Goal: Information Seeking & Learning: Learn about a topic

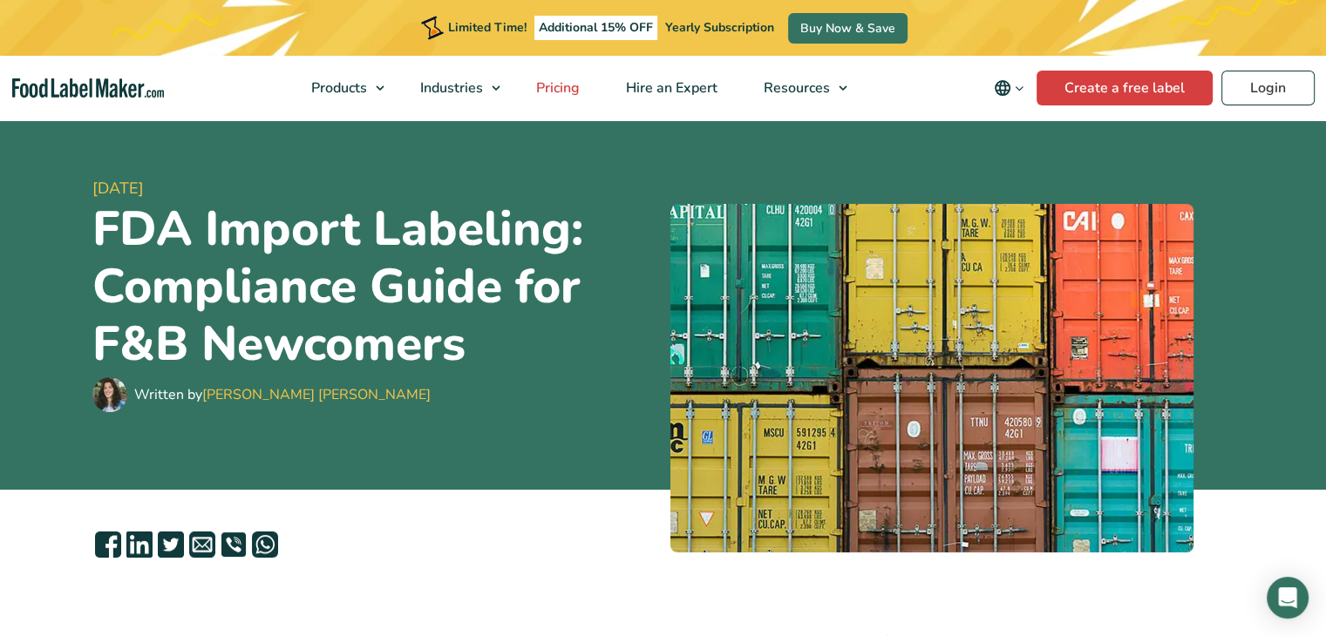
click at [554, 85] on span "Pricing" at bounding box center [556, 87] width 51 height 19
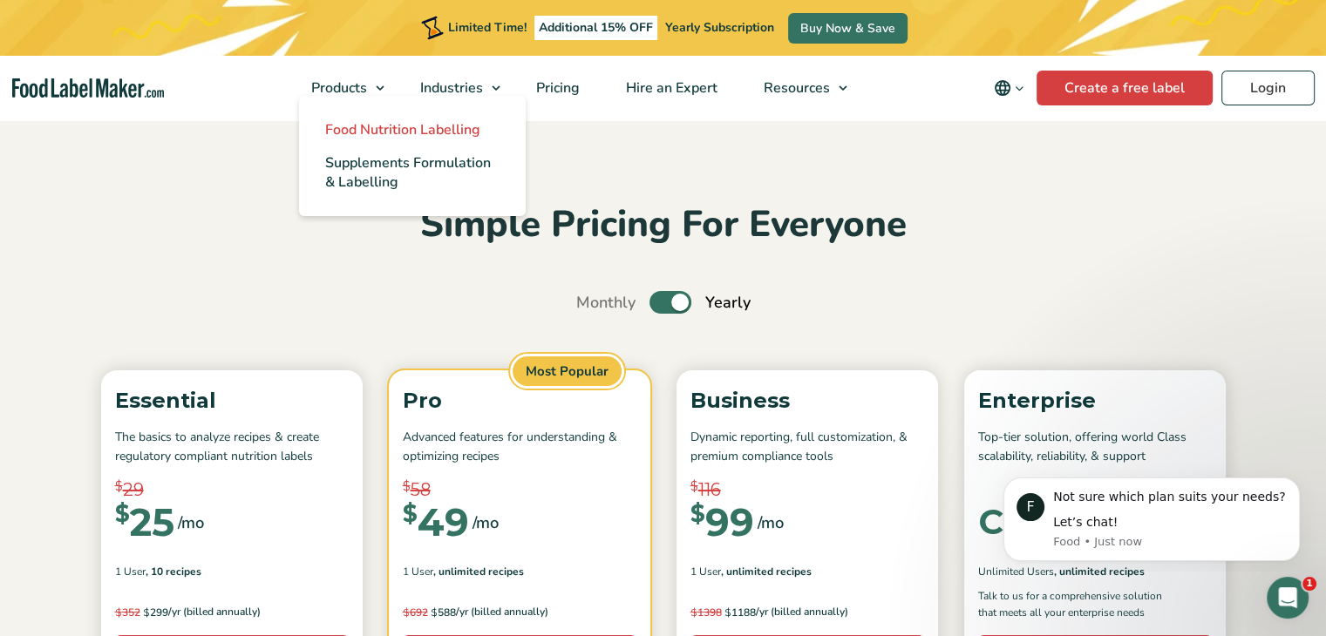
click at [442, 123] on span "Food Nutrition Labelling" at bounding box center [402, 129] width 155 height 19
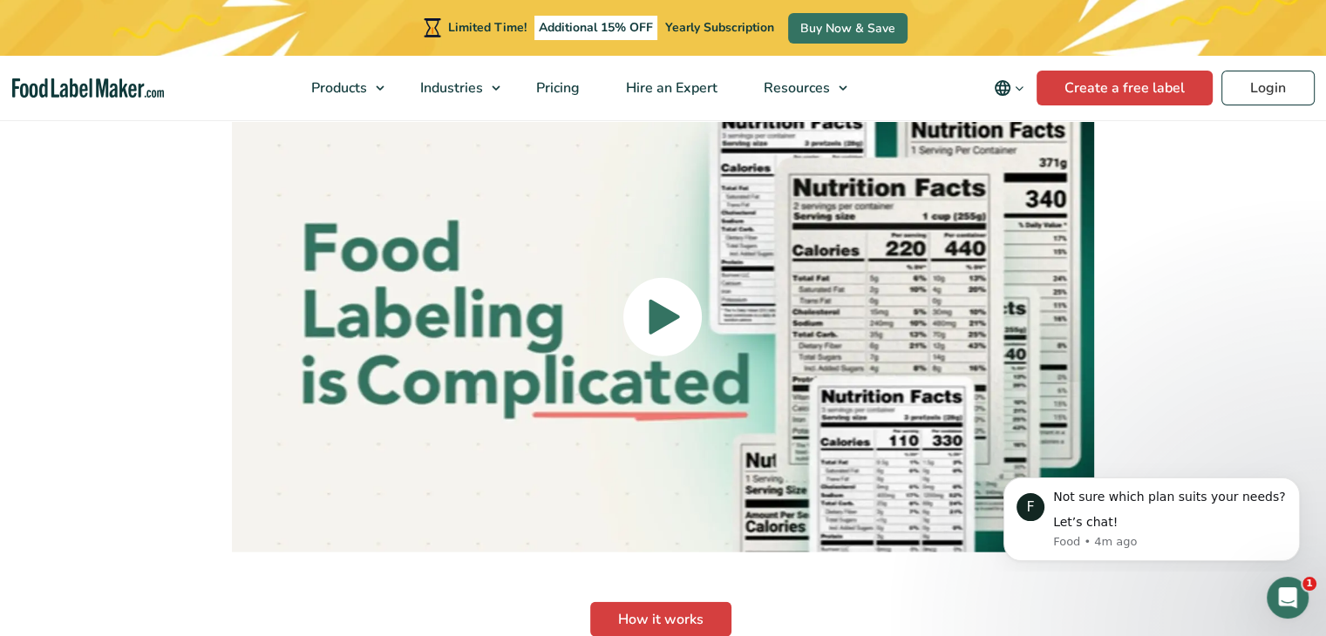
scroll to position [4000, 0]
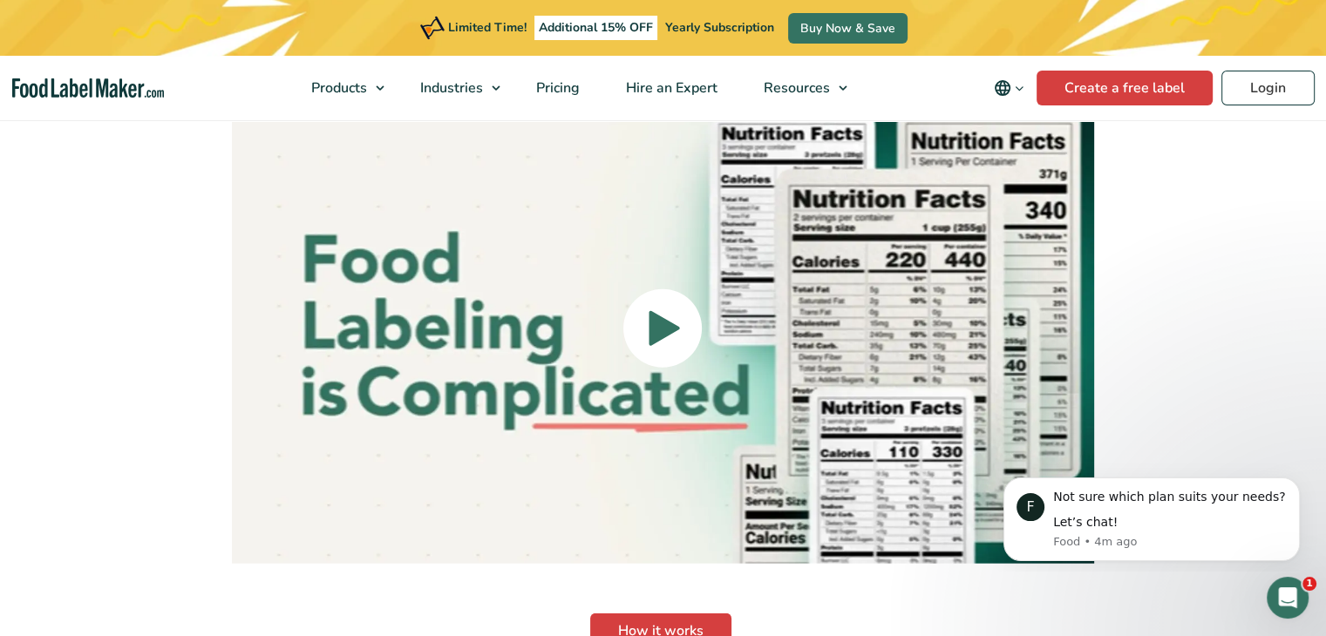
click at [668, 311] on icon at bounding box center [664, 328] width 31 height 35
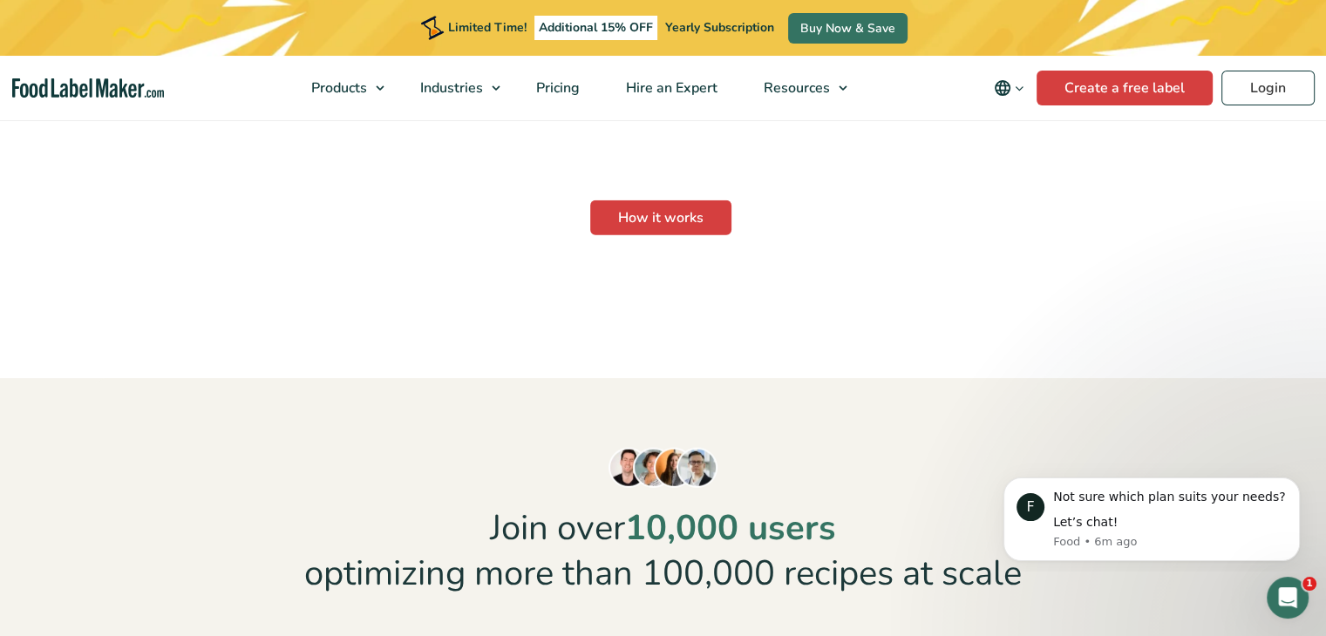
scroll to position [4406, 0]
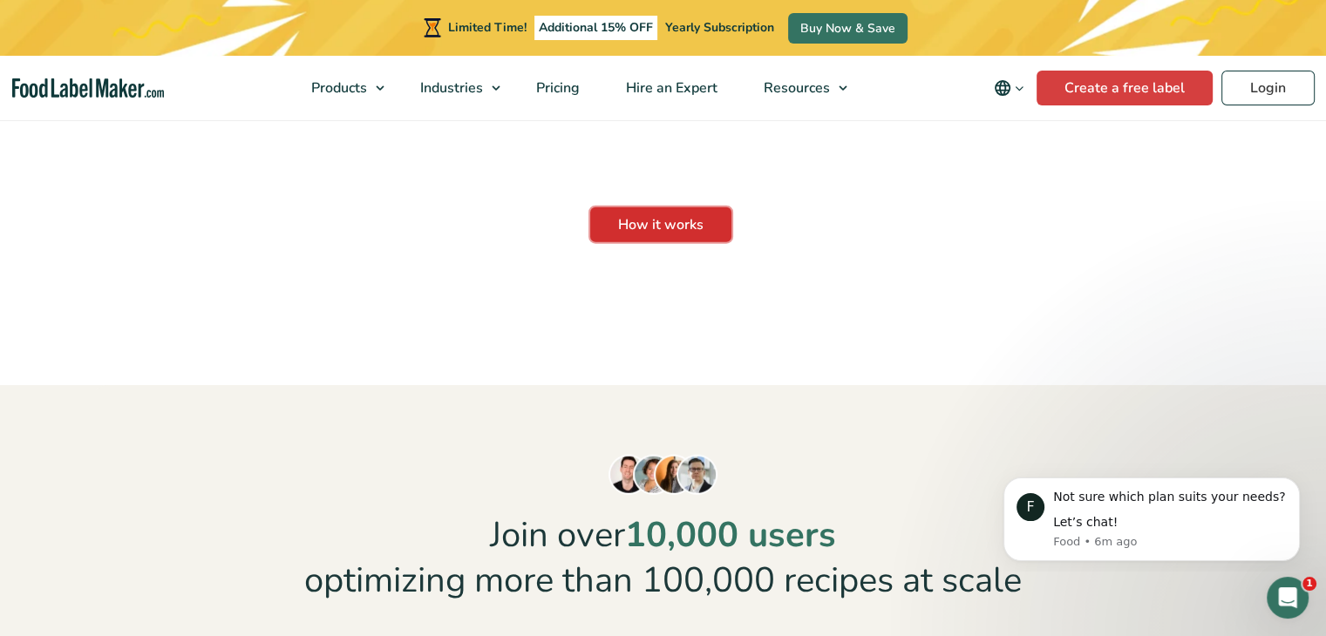
click at [664, 207] on link "How it works" at bounding box center [660, 224] width 141 height 35
